Goal: Task Accomplishment & Management: Complete application form

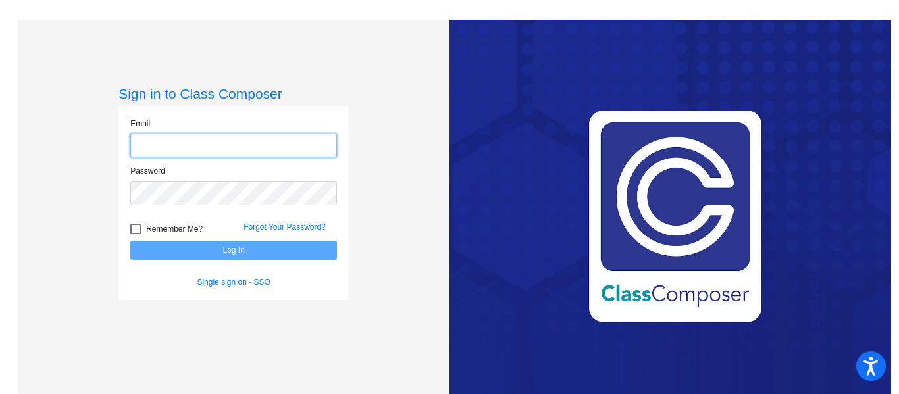
type input "[EMAIL_ADDRESS][DOMAIN_NAME]"
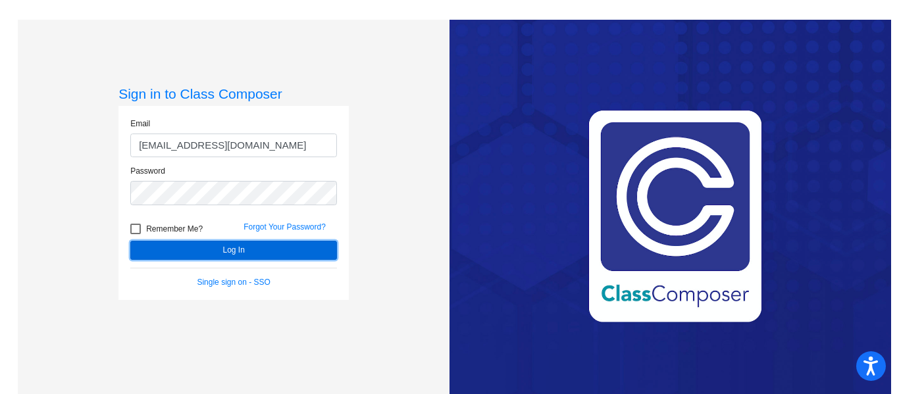
click at [215, 248] on button "Log In" at bounding box center [233, 250] width 207 height 19
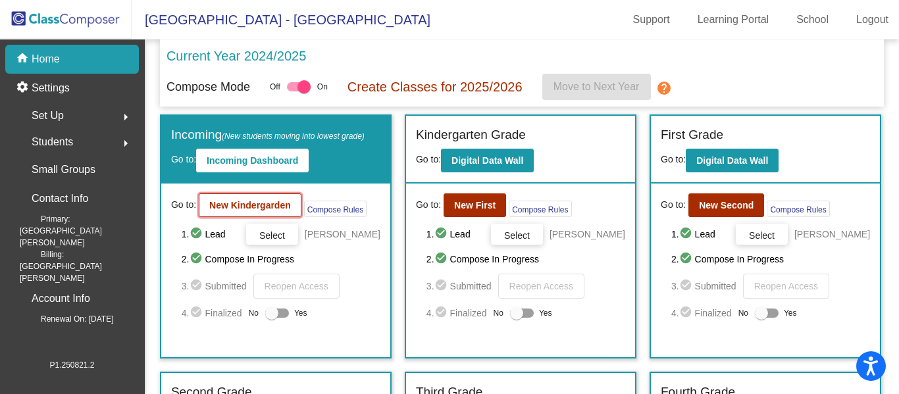
click at [254, 209] on b "New Kindergarden" at bounding box center [250, 205] width 82 height 11
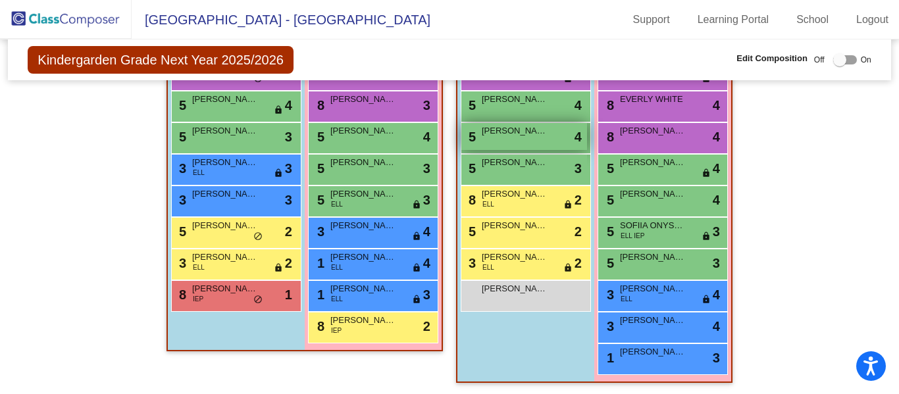
scroll to position [716, 0]
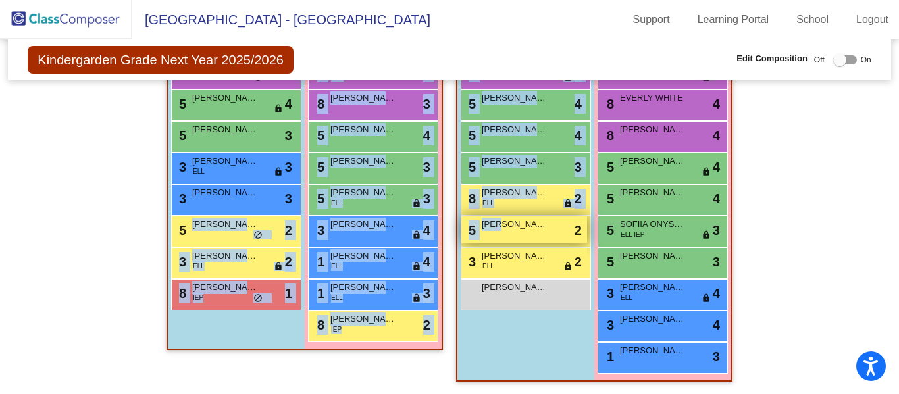
drag, startPoint x: 221, startPoint y: 236, endPoint x: 499, endPoint y: 230, distance: 277.9
click at [499, 230] on div "Hallway - Hallway Class picture_as_pdf Add Student First Name Last Name Student…" at bounding box center [449, 14] width 863 height 761
click at [209, 246] on div "5 [PERSON_NAME] lock do_not_disturb_alt 2" at bounding box center [236, 232] width 130 height 32
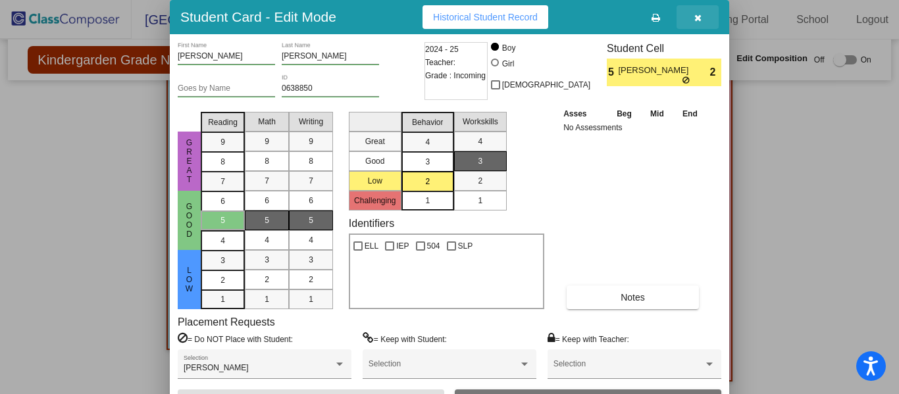
click at [689, 16] on button "button" at bounding box center [698, 17] width 42 height 24
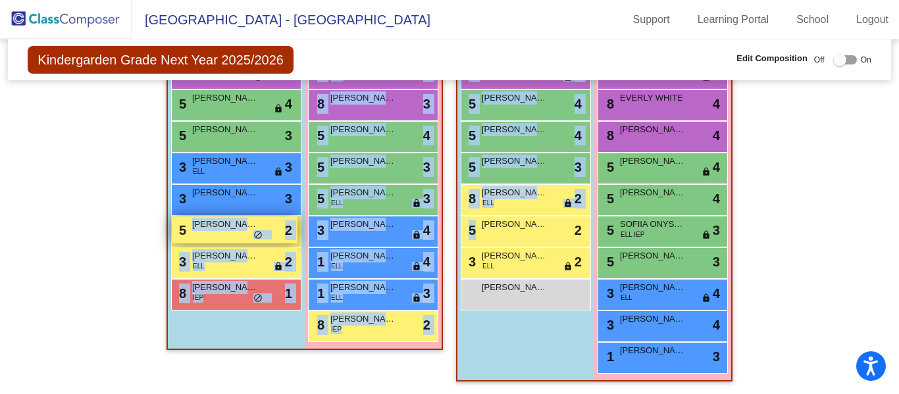
drag, startPoint x: 529, startPoint y: 233, endPoint x: 271, endPoint y: 241, distance: 258.2
click at [271, 241] on div "Hallway - Hallway Class picture_as_pdf Add Student First Name Last Name Student…" at bounding box center [449, 14] width 863 height 761
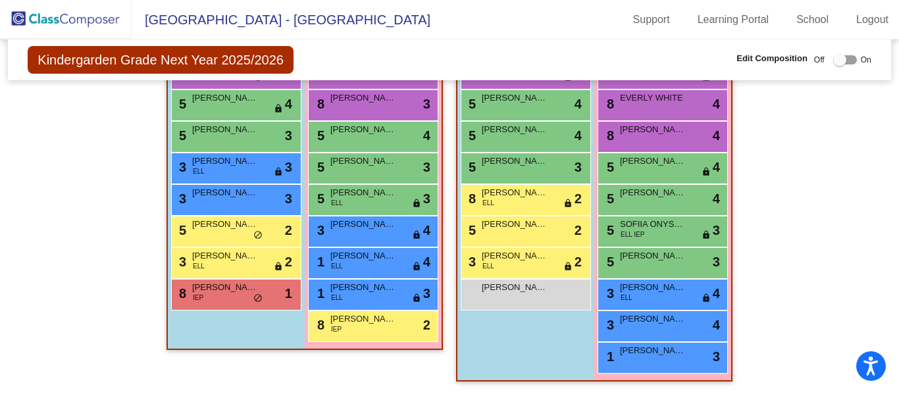
click at [847, 236] on div "Hallway - Hallway Class picture_as_pdf Add Student First Name Last Name Student…" at bounding box center [449, 14] width 863 height 761
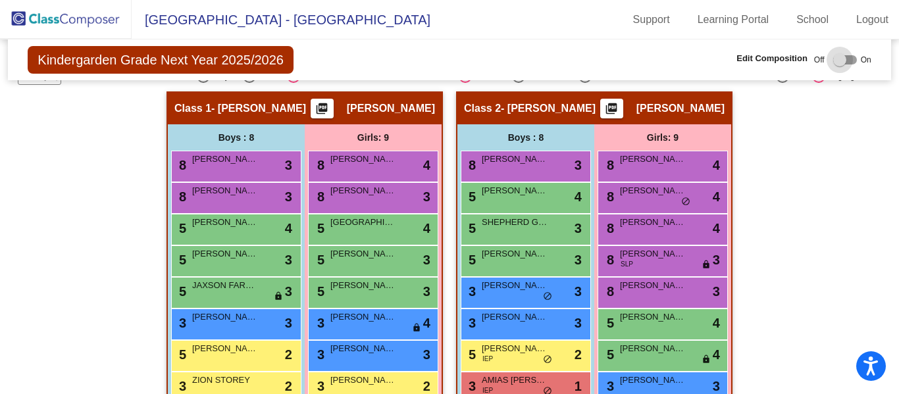
click at [843, 57] on div at bounding box center [846, 59] width 24 height 9
checkbox input "true"
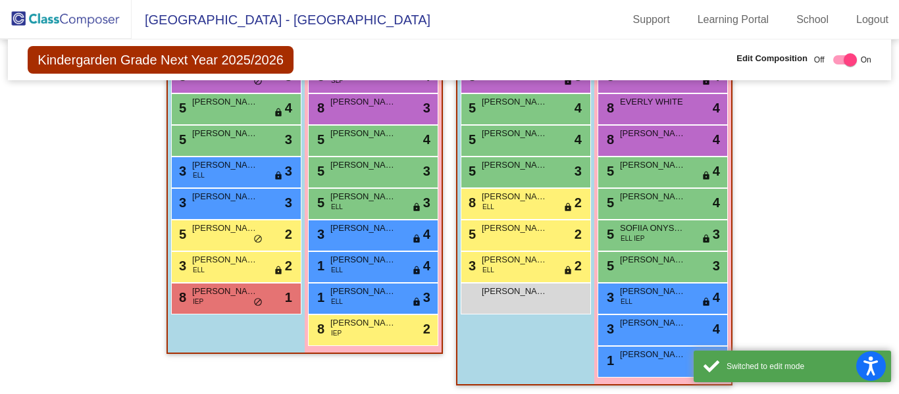
scroll to position [716, 0]
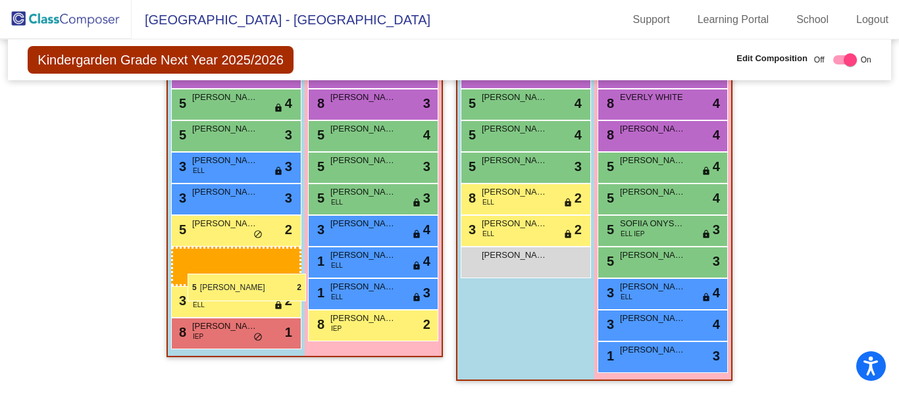
drag, startPoint x: 520, startPoint y: 235, endPoint x: 184, endPoint y: 269, distance: 337.5
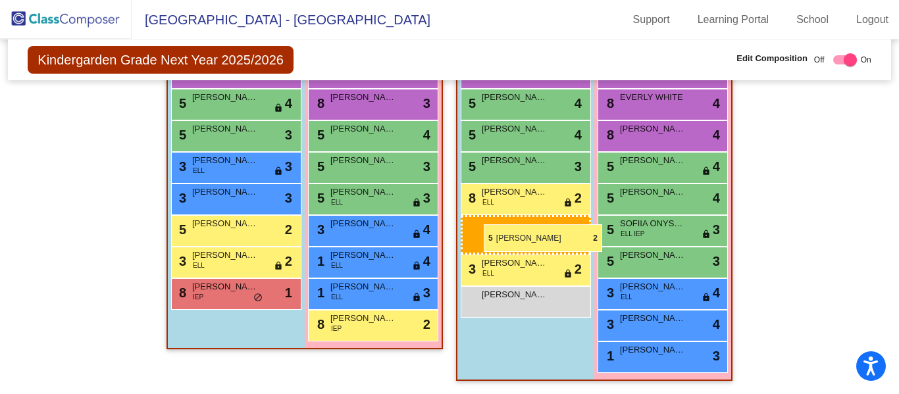
drag, startPoint x: 231, startPoint y: 240, endPoint x: 484, endPoint y: 223, distance: 253.5
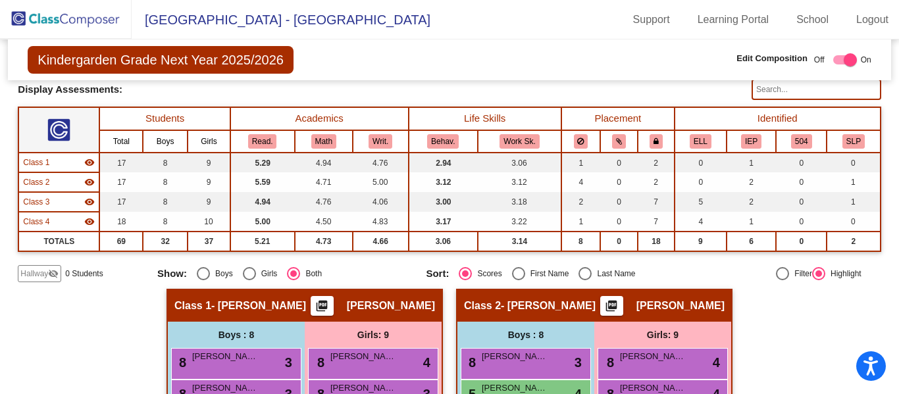
scroll to position [57, 0]
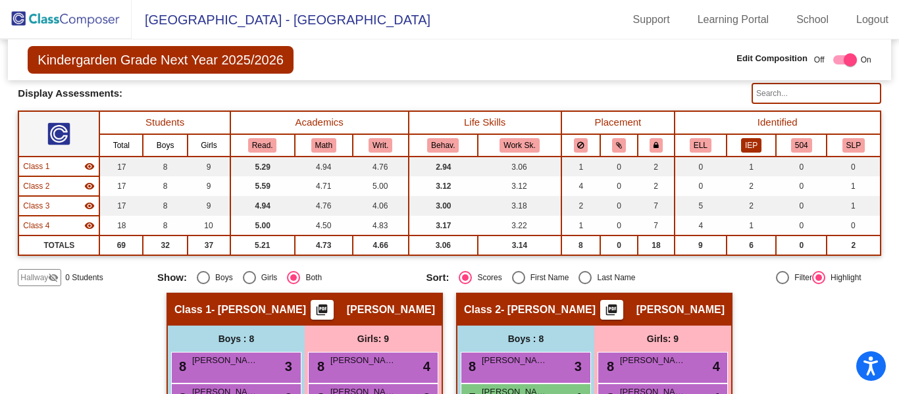
click at [747, 144] on button "IEP" at bounding box center [751, 145] width 20 height 14
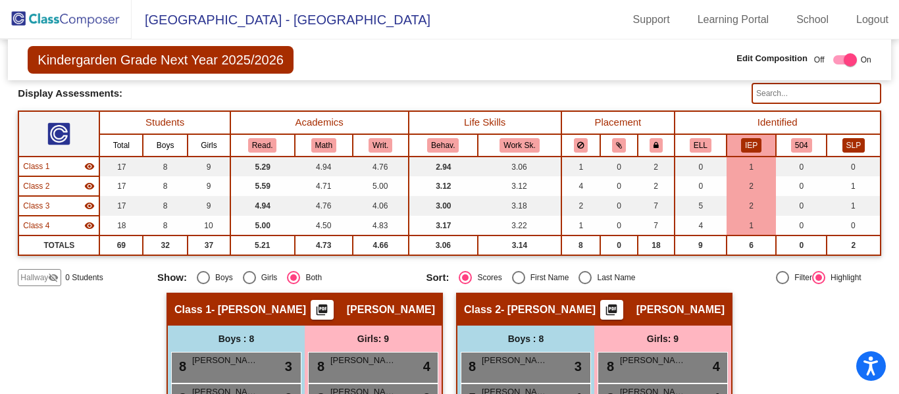
click at [851, 142] on button "SLP" at bounding box center [854, 145] width 22 height 14
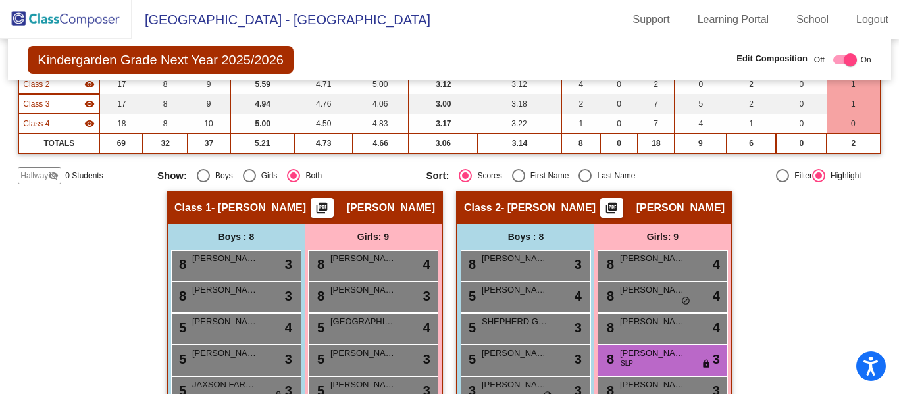
scroll to position [0, 0]
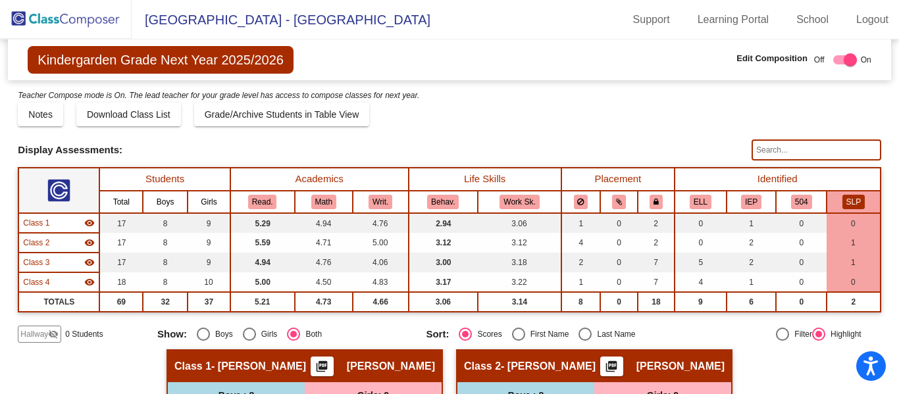
click at [829, 200] on th "SLP" at bounding box center [854, 202] width 54 height 22
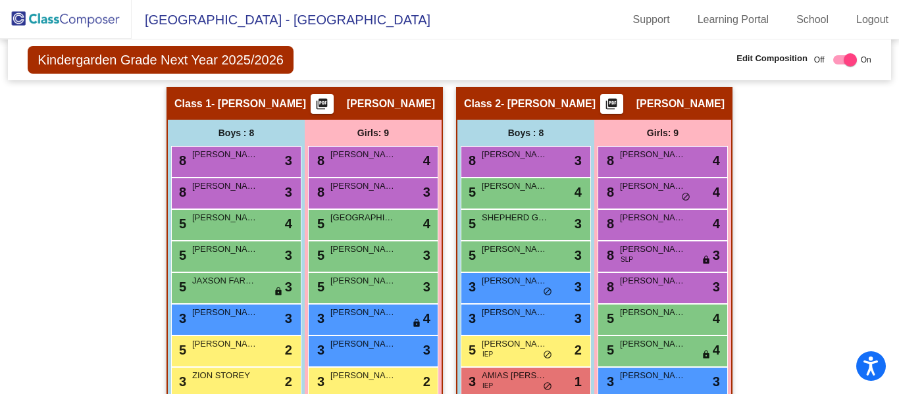
scroll to position [266, 0]
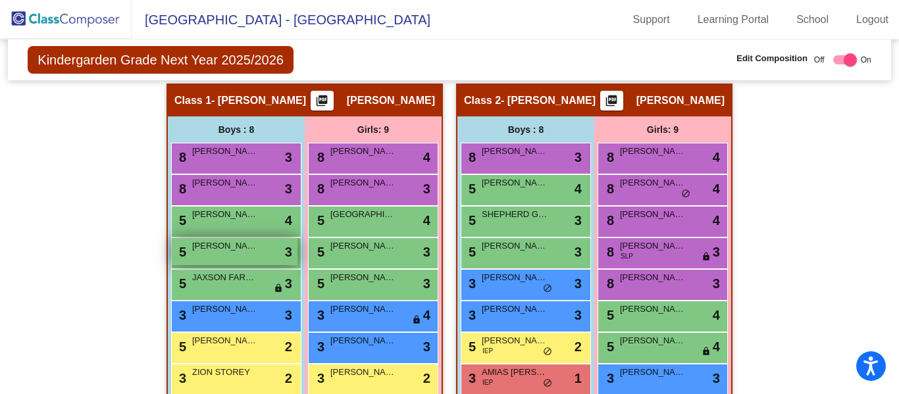
click at [254, 252] on div "5 [PERSON_NAME] lock do_not_disturb_alt 3" at bounding box center [235, 251] width 126 height 27
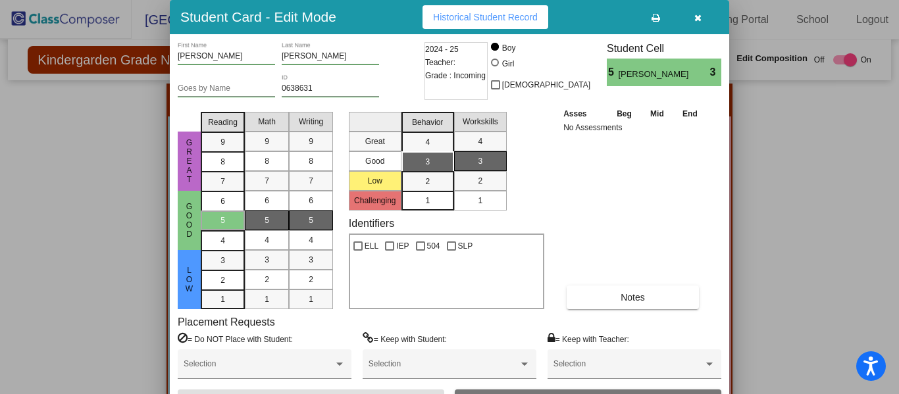
click at [695, 24] on button "button" at bounding box center [698, 17] width 42 height 24
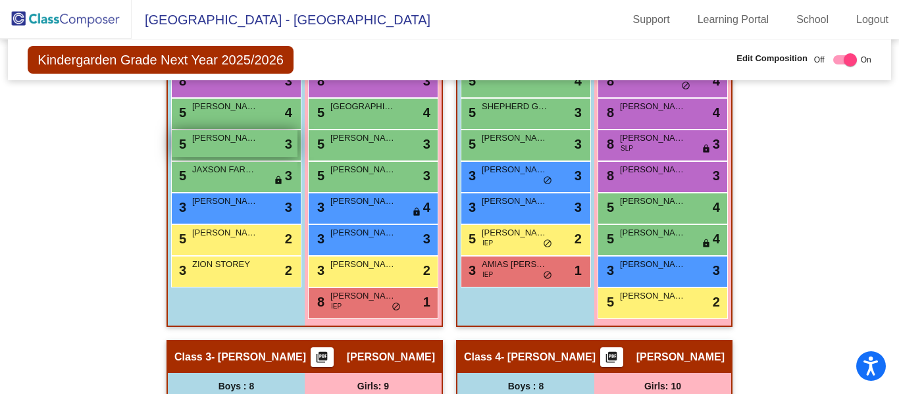
scroll to position [311, 0]
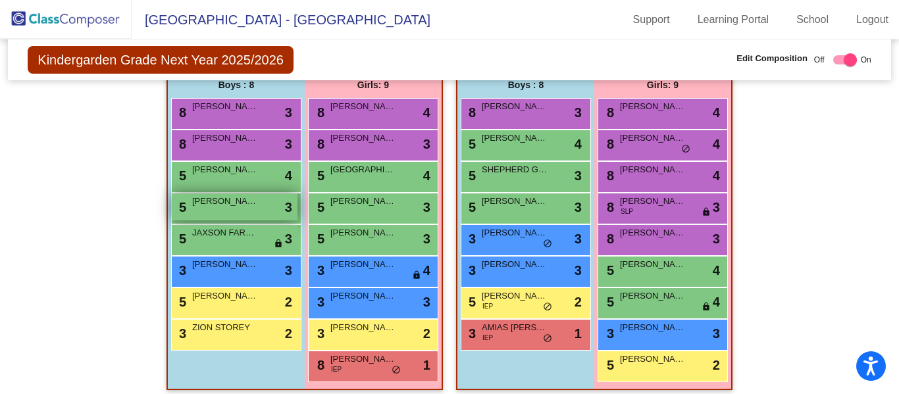
click at [217, 218] on div "5 [PERSON_NAME] lock do_not_disturb_alt 3" at bounding box center [235, 207] width 126 height 27
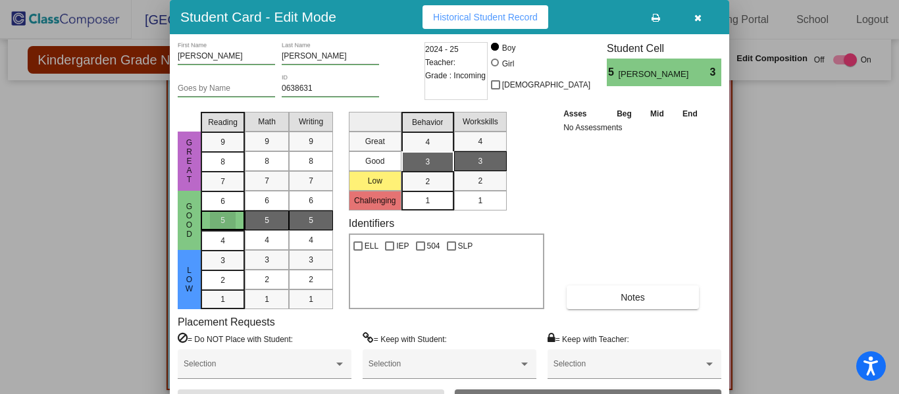
click at [216, 224] on div "5" at bounding box center [223, 221] width 26 height 20
click at [281, 217] on mat-list-option "5" at bounding box center [267, 221] width 44 height 20
click at [375, 126] on mat-selection-list "Great Good Low Challenging" at bounding box center [375, 159] width 53 height 104
click at [431, 164] on div "3" at bounding box center [428, 162] width 26 height 20
click at [384, 161] on mat-selection-list "Great Good Low Challenging" at bounding box center [375, 159] width 53 height 104
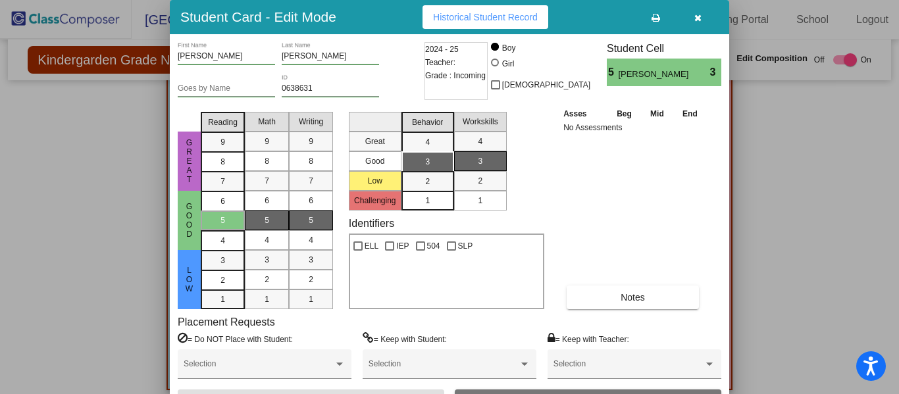
click at [608, 72] on span "5" at bounding box center [612, 73] width 11 height 16
click at [615, 72] on span "5" at bounding box center [612, 73] width 11 height 16
click at [360, 246] on div at bounding box center [358, 246] width 9 height 9
click at [358, 251] on input "ELL" at bounding box center [358, 251] width 1 height 1
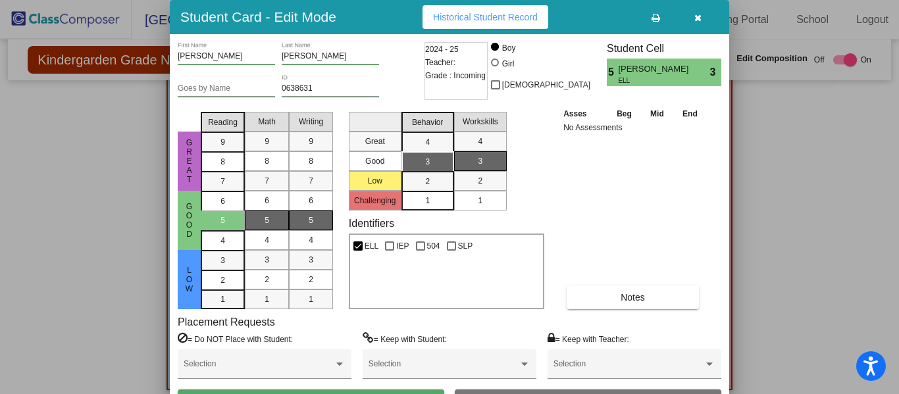
click at [360, 246] on div at bounding box center [358, 246] width 9 height 9
click at [358, 251] on input "ELL" at bounding box center [358, 251] width 1 height 1
checkbox input "false"
click at [226, 215] on div "5" at bounding box center [223, 221] width 26 height 20
click at [223, 207] on span "4" at bounding box center [223, 202] width 5 height 12
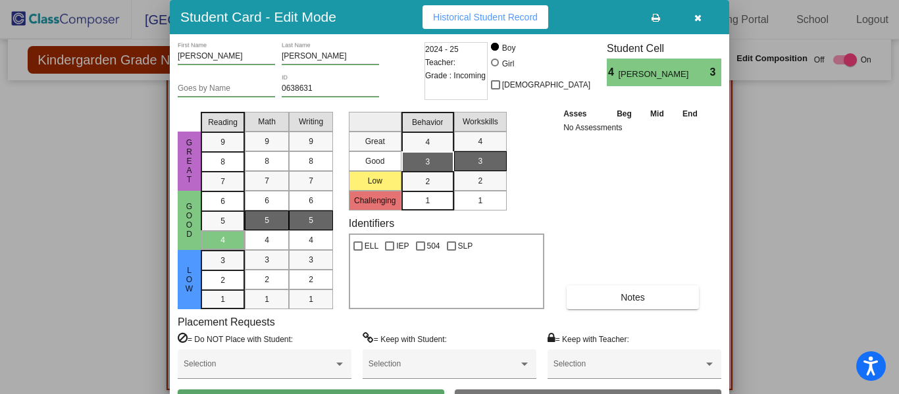
click at [261, 221] on div "5" at bounding box center [267, 221] width 26 height 20
click at [230, 211] on div "5" at bounding box center [223, 202] width 26 height 20
click at [625, 76] on span "[PERSON_NAME]" at bounding box center [654, 74] width 73 height 13
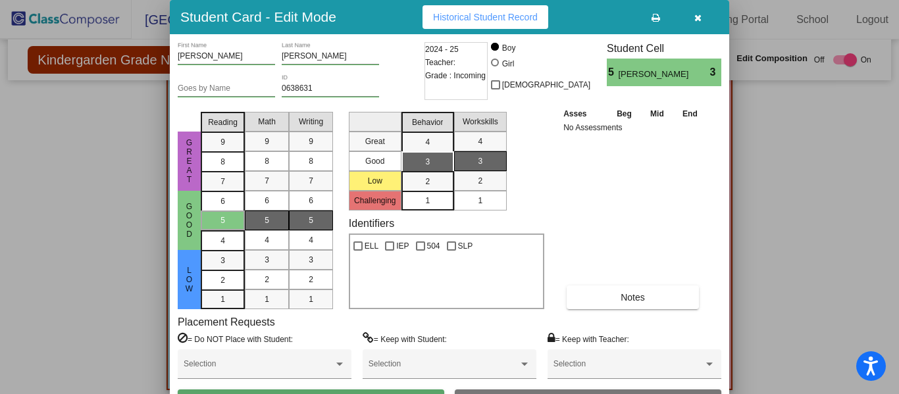
click at [467, 13] on span "Historical Student Record" at bounding box center [485, 17] width 105 height 11
click at [267, 220] on span "5" at bounding box center [267, 221] width 5 height 12
click at [221, 222] on span "5" at bounding box center [223, 221] width 5 height 12
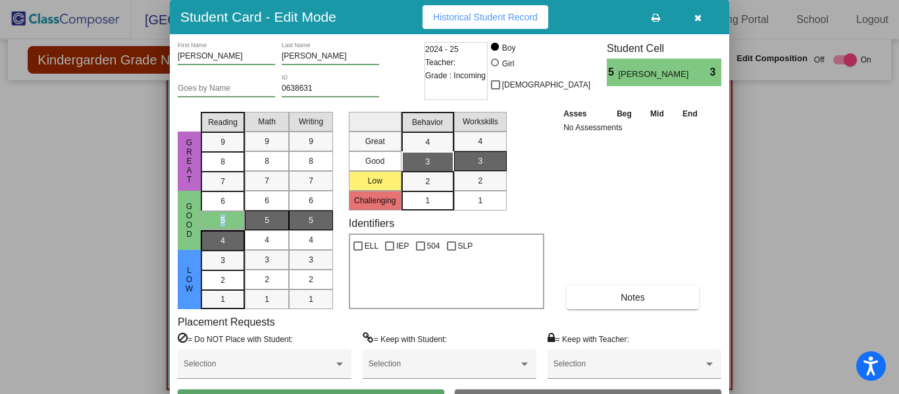
click at [216, 211] on div "4" at bounding box center [223, 202] width 26 height 20
click at [216, 238] on div "4" at bounding box center [223, 240] width 26 height 20
click at [221, 207] on span "5" at bounding box center [223, 202] width 5 height 12
click at [430, 162] on div "3" at bounding box center [428, 162] width 26 height 20
click at [699, 13] on icon "button" at bounding box center [698, 17] width 7 height 9
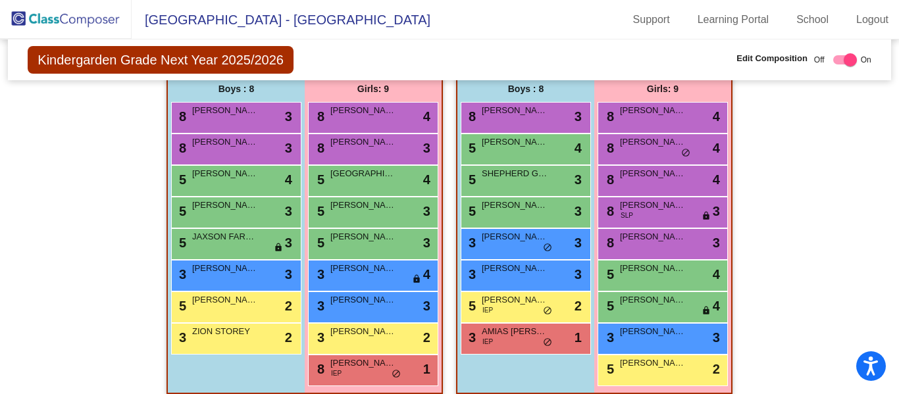
scroll to position [308, 0]
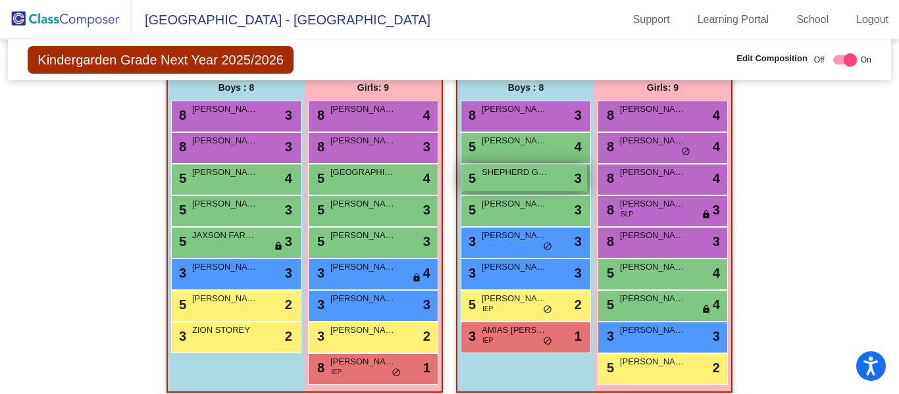
click at [530, 181] on div "5 SHEPHERD GREEK lock do_not_disturb_alt 3" at bounding box center [525, 178] width 126 height 27
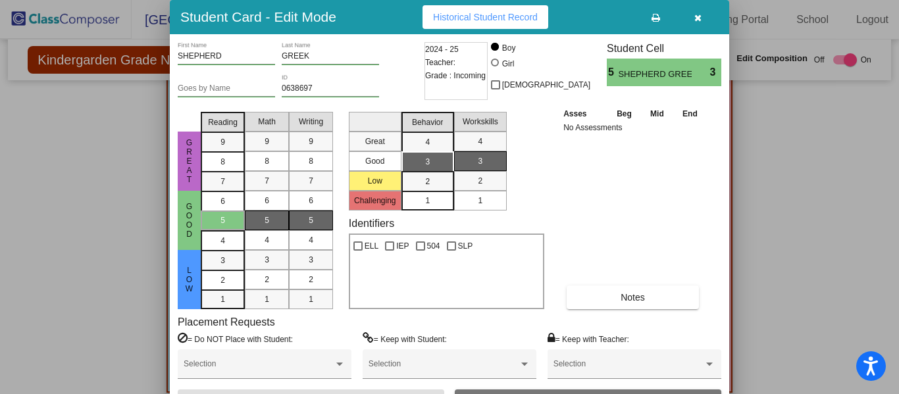
click at [311, 215] on span "5" at bounding box center [311, 221] width 5 height 12
click at [230, 219] on div "5" at bounding box center [223, 221] width 26 height 20
click at [425, 170] on div "3" at bounding box center [428, 162] width 26 height 20
click at [226, 221] on div "5" at bounding box center [223, 221] width 26 height 20
click at [699, 24] on button "button" at bounding box center [698, 17] width 42 height 24
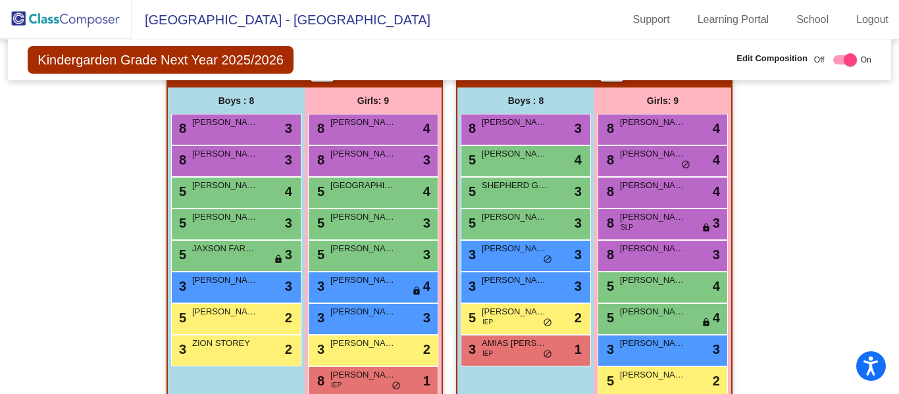
scroll to position [296, 0]
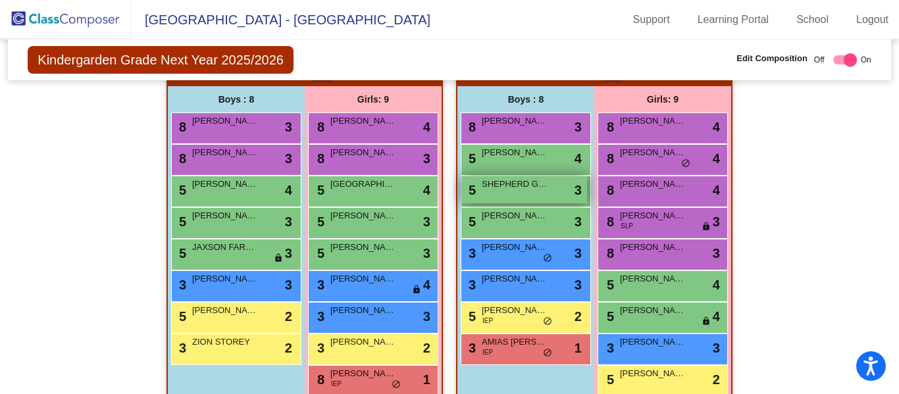
click at [485, 196] on div "5 SHEPHERD GREEK lock do_not_disturb_alt 3" at bounding box center [525, 189] width 126 height 27
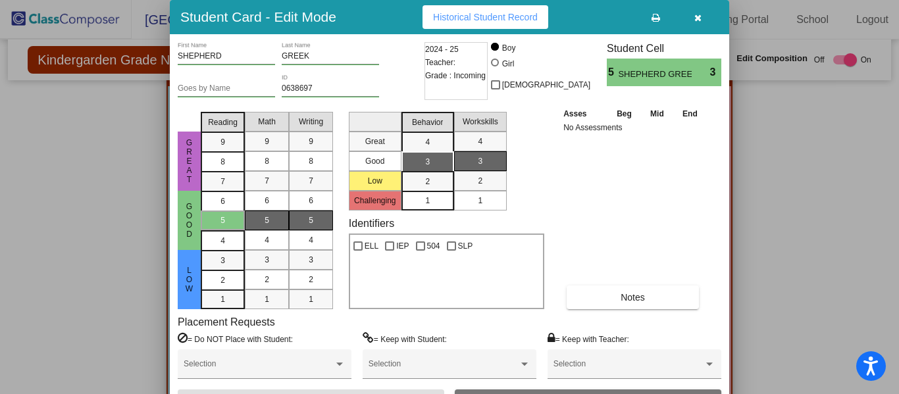
click at [249, 219] on mat-list-option "5" at bounding box center [267, 221] width 44 height 20
click at [236, 221] on mat-list-option "5" at bounding box center [223, 221] width 44 height 20
click at [429, 156] on span "3" at bounding box center [427, 162] width 5 height 12
click at [695, 18] on icon "button" at bounding box center [698, 17] width 7 height 9
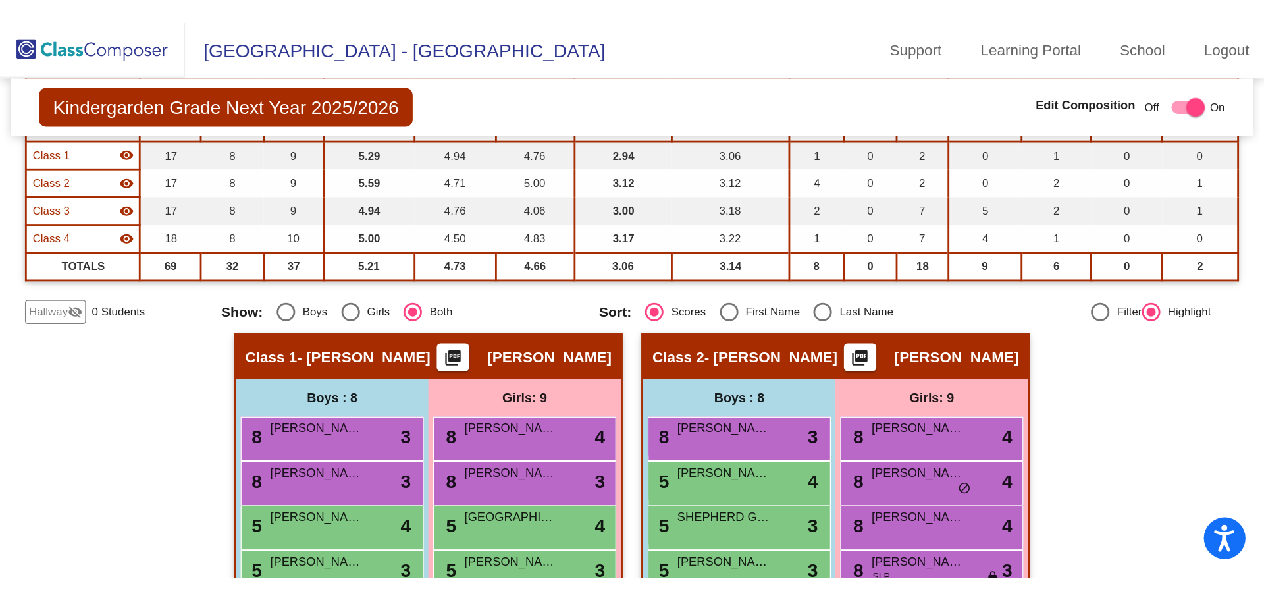
scroll to position [127, 0]
